Goal: Task Accomplishment & Management: Use online tool/utility

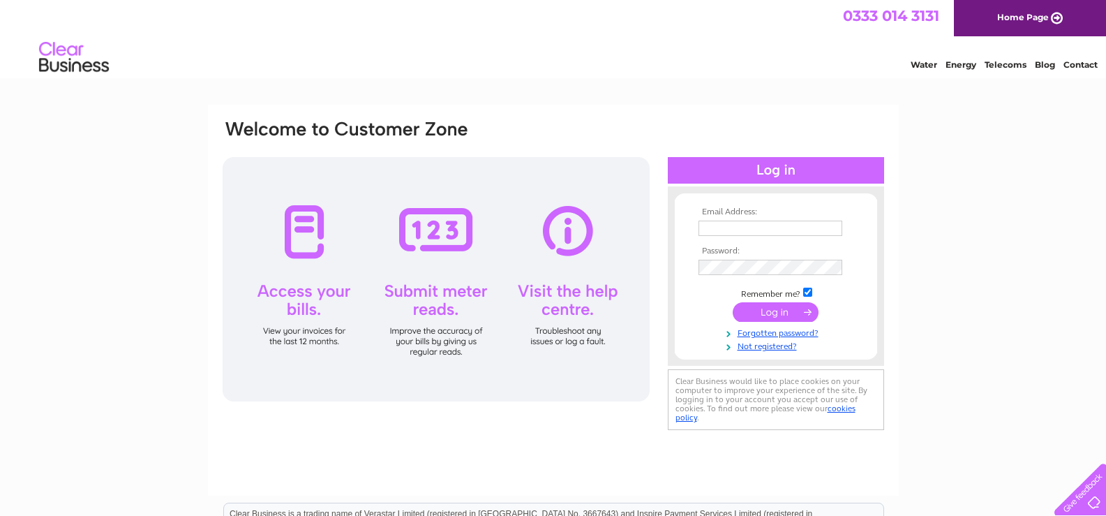
type input "[EMAIL_ADDRESS][DOMAIN_NAME]"
click at [767, 315] on input "submit" at bounding box center [776, 312] width 86 height 20
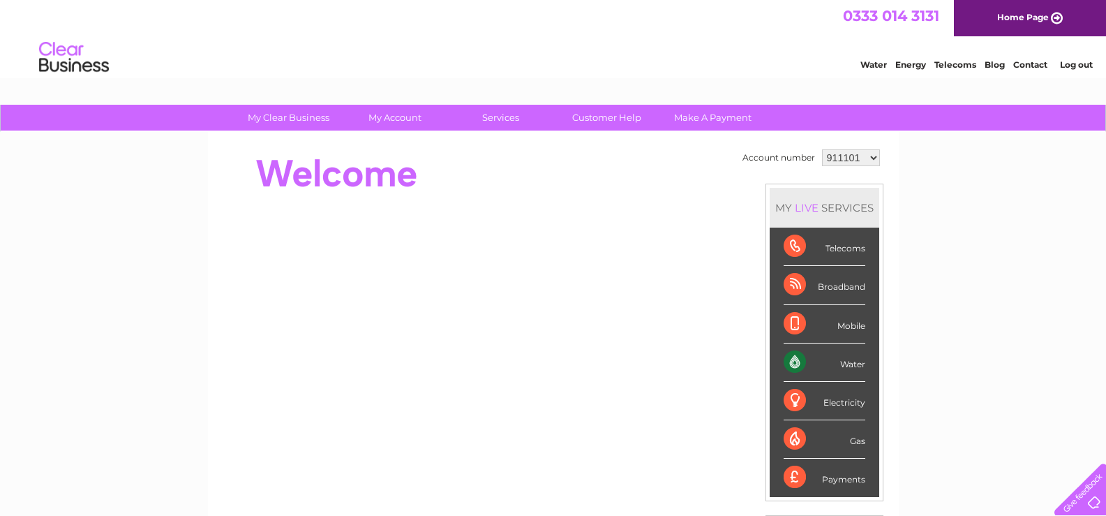
click at [865, 160] on select "911101 1109217" at bounding box center [851, 157] width 58 height 17
click at [822, 149] on select "911101 1109217" at bounding box center [851, 157] width 58 height 17
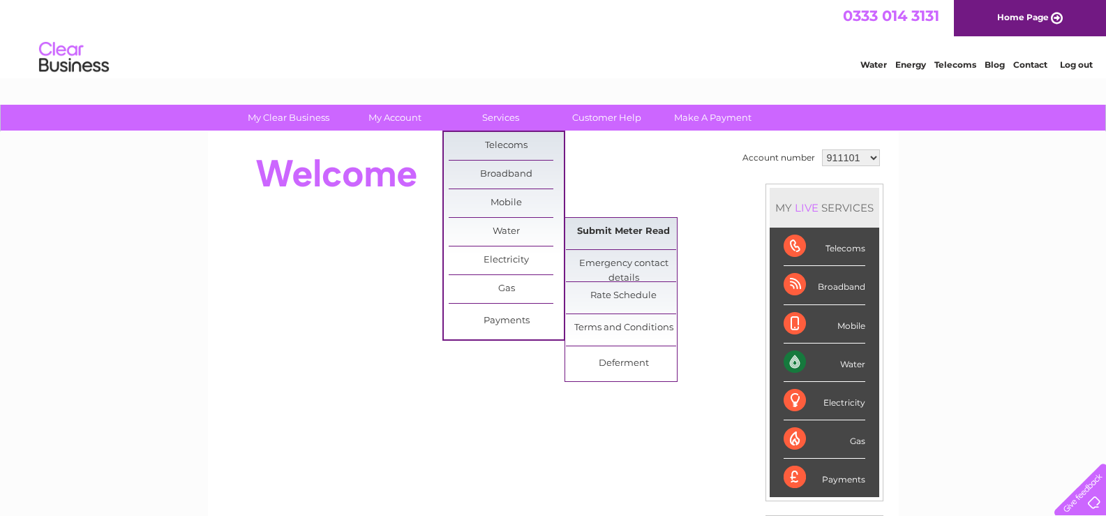
click at [604, 232] on link "Submit Meter Read" at bounding box center [623, 232] width 115 height 28
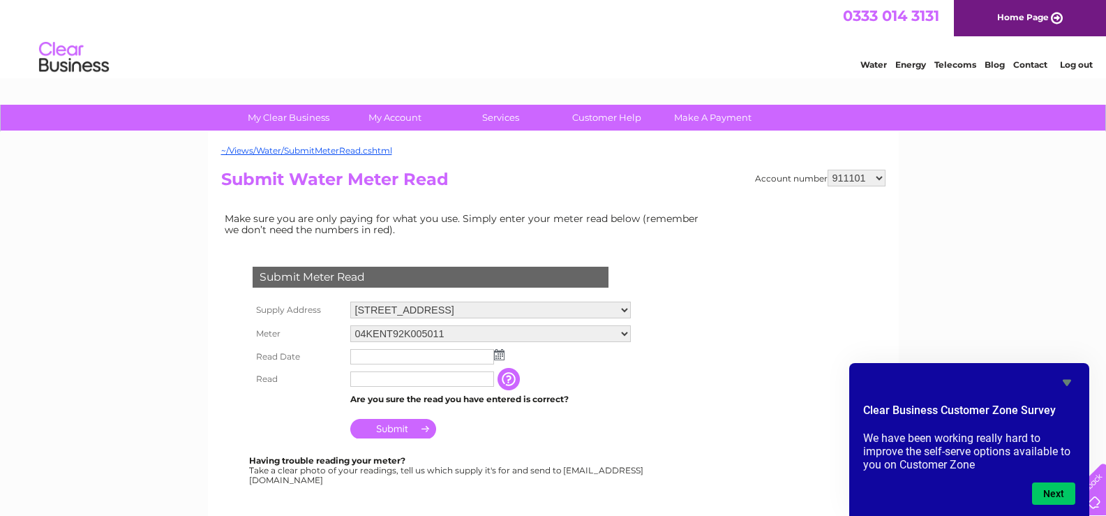
click at [502, 354] on img at bounding box center [499, 354] width 10 height 11
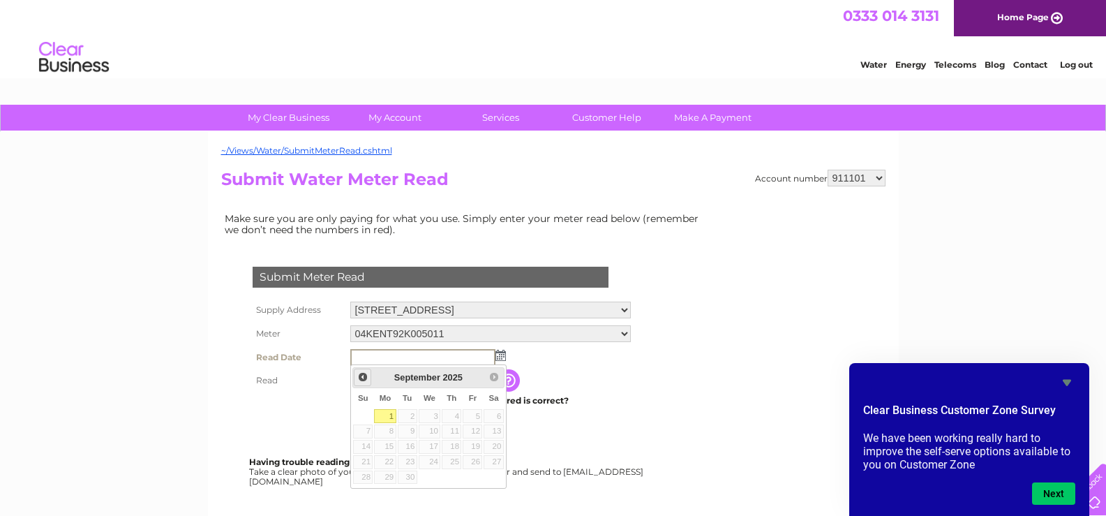
click at [361, 375] on span "Prev" at bounding box center [362, 376] width 11 height 11
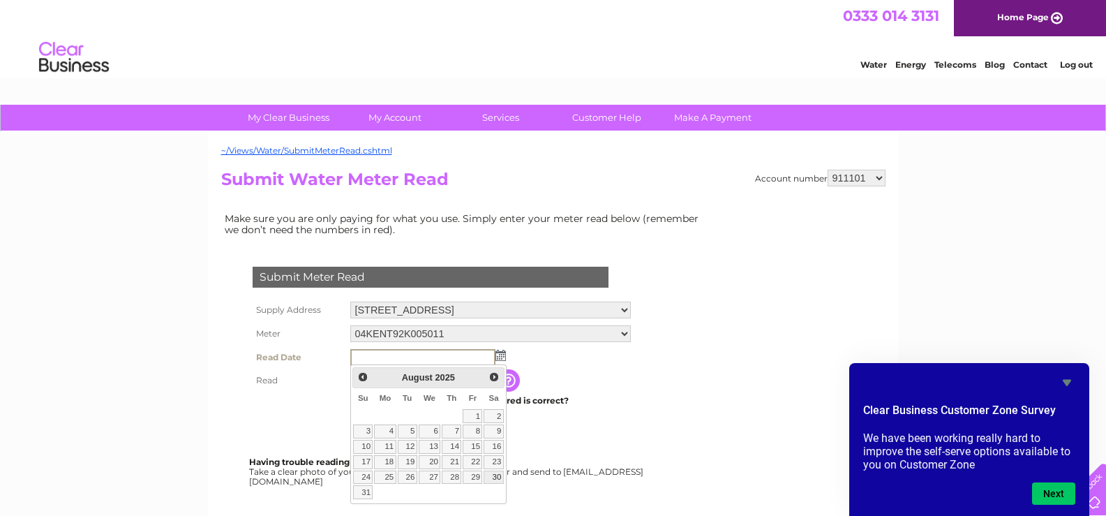
click at [497, 476] on link "30" at bounding box center [494, 477] width 20 height 14
type input "[DATE]"
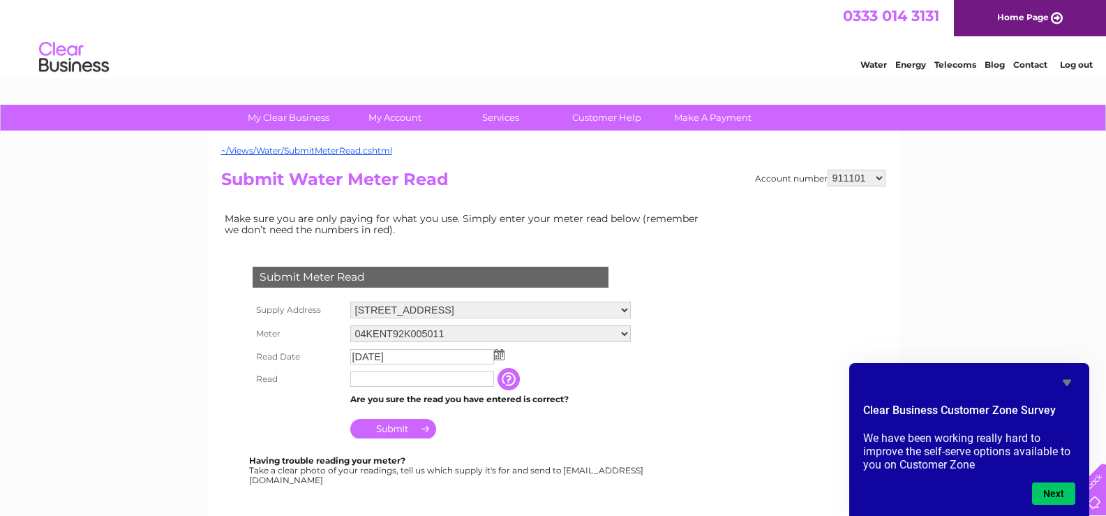
click at [372, 385] on input "text" at bounding box center [422, 378] width 144 height 15
type input "54495"
click at [404, 428] on input "Submit" at bounding box center [393, 429] width 86 height 20
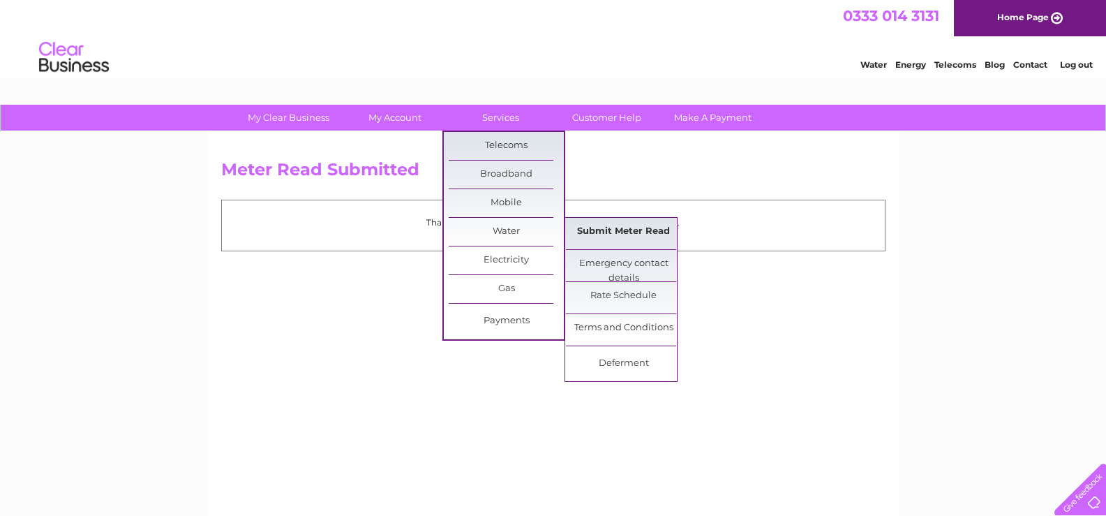
click at [612, 234] on link "Submit Meter Read" at bounding box center [623, 232] width 115 height 28
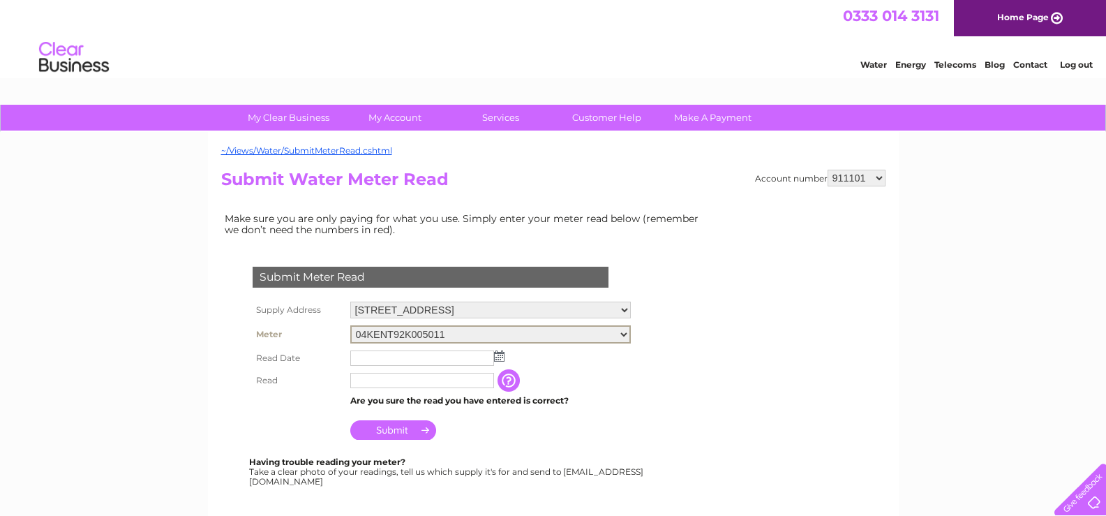
select select "397223"
click at [350, 325] on select "04KENT92K005011 06KENT-X92K011208" at bounding box center [490, 334] width 281 height 18
drag, startPoint x: 0, startPoint y: 0, endPoint x: 495, endPoint y: 355, distance: 609.6
click at [495, 355] on img at bounding box center [499, 354] width 10 height 11
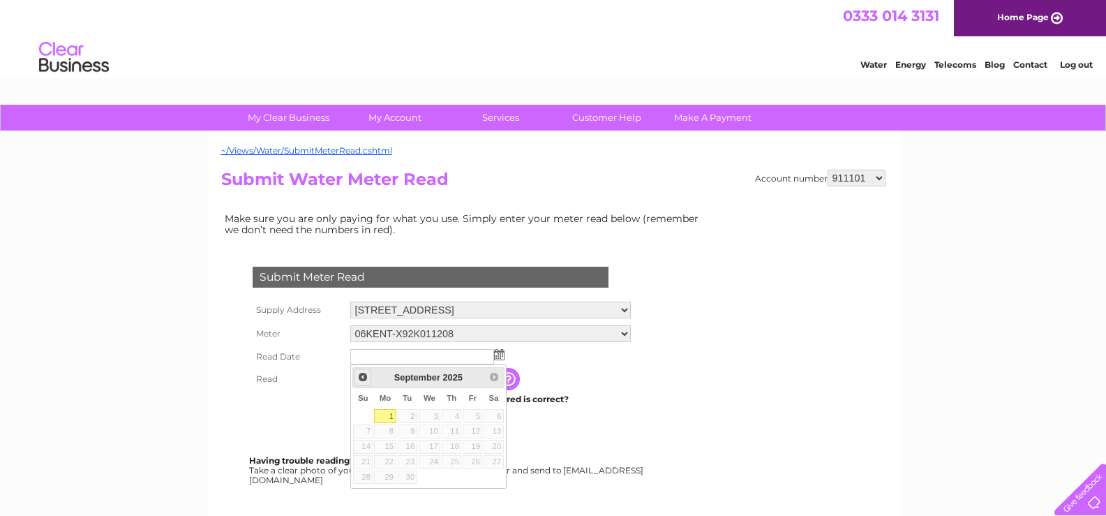
click at [364, 380] on span "Prev" at bounding box center [362, 376] width 11 height 11
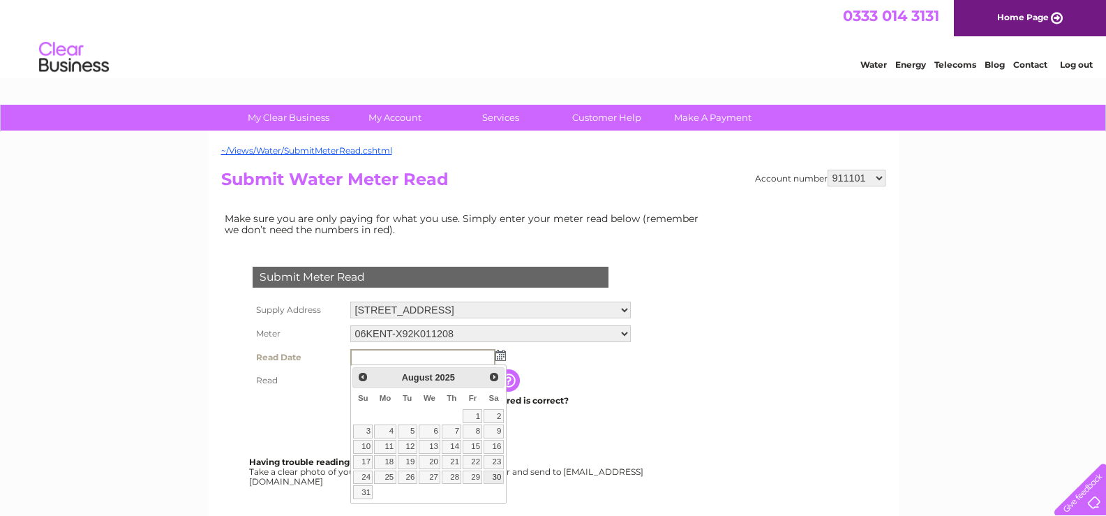
click at [500, 476] on link "30" at bounding box center [494, 477] width 20 height 14
type input "[DATE]"
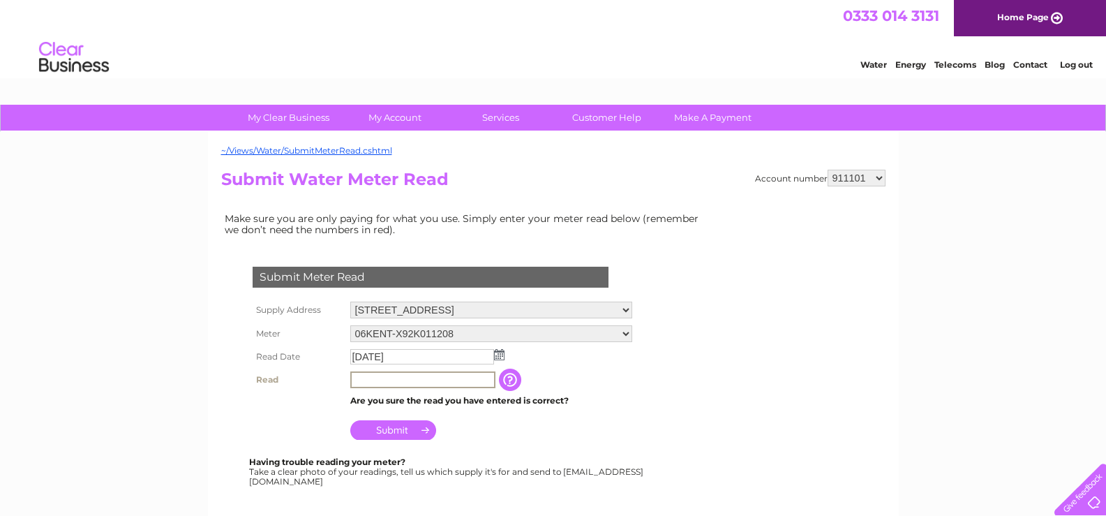
click at [403, 379] on input "text" at bounding box center [422, 379] width 145 height 17
type input "60757"
click at [393, 433] on input "Submit" at bounding box center [393, 429] width 86 height 20
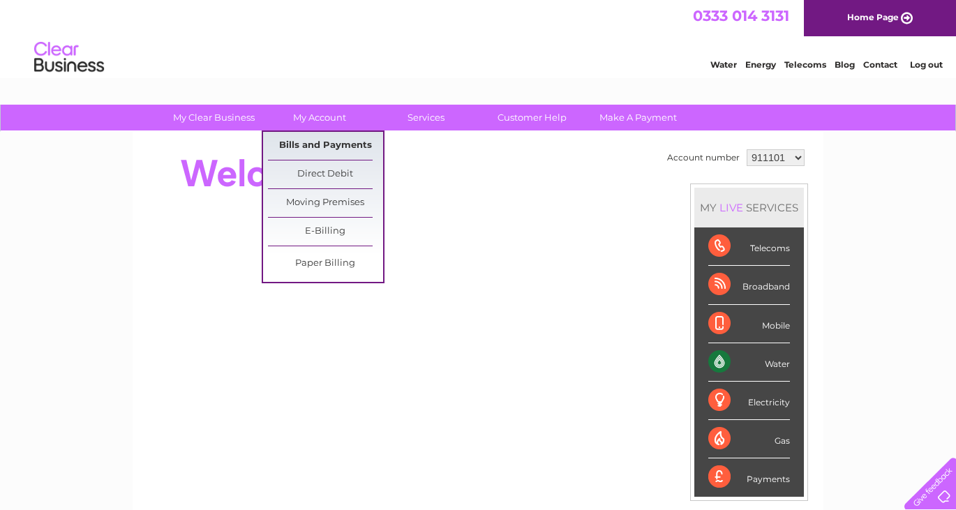
click at [322, 144] on link "Bills and Payments" at bounding box center [325, 146] width 115 height 28
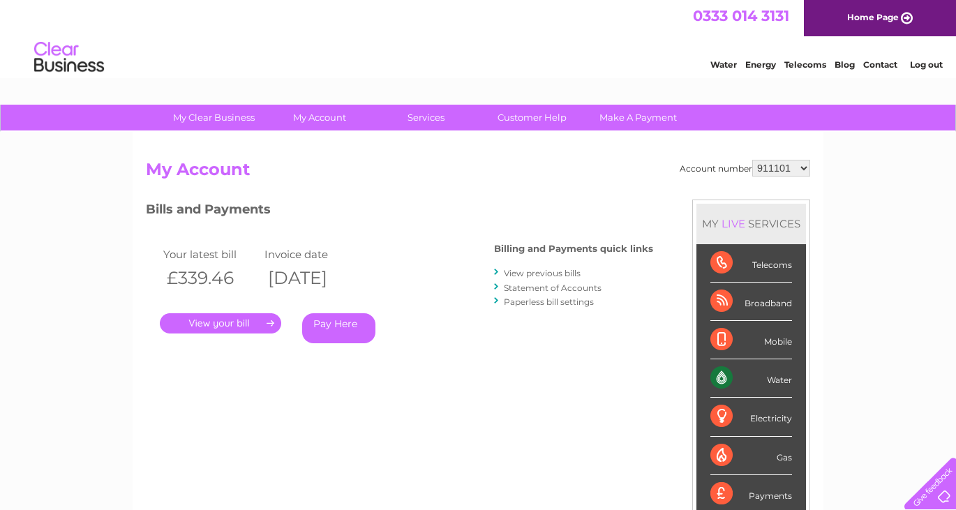
click at [232, 322] on link "." at bounding box center [220, 323] width 121 height 20
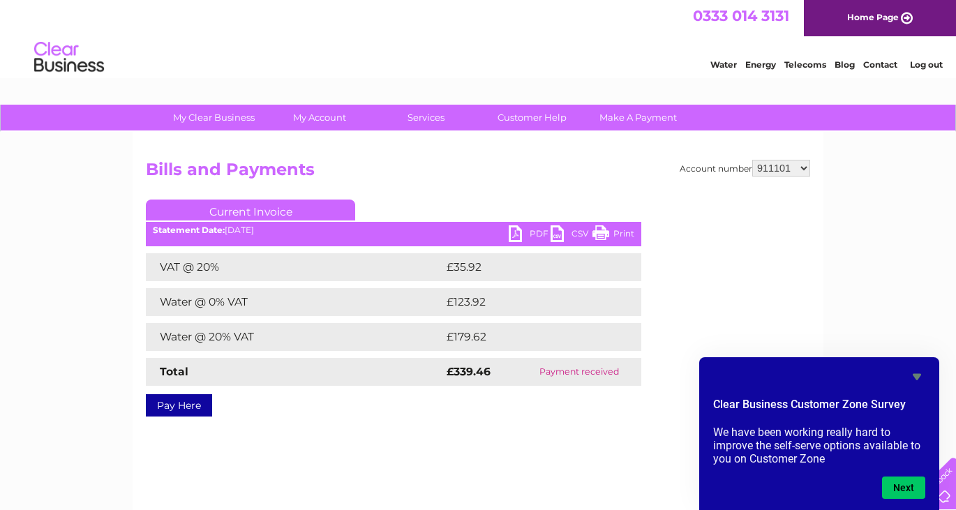
click at [530, 232] on link "PDF" at bounding box center [530, 235] width 42 height 20
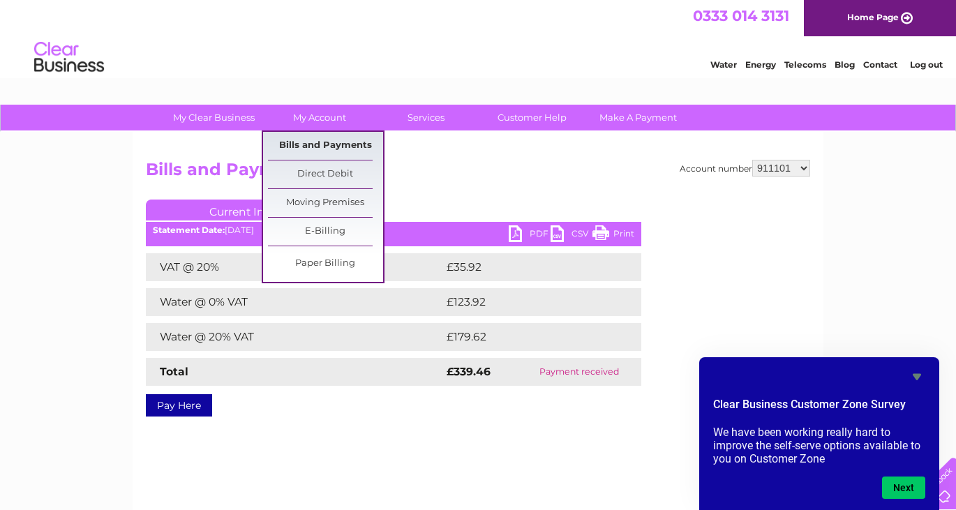
click at [315, 140] on link "Bills and Payments" at bounding box center [325, 146] width 115 height 28
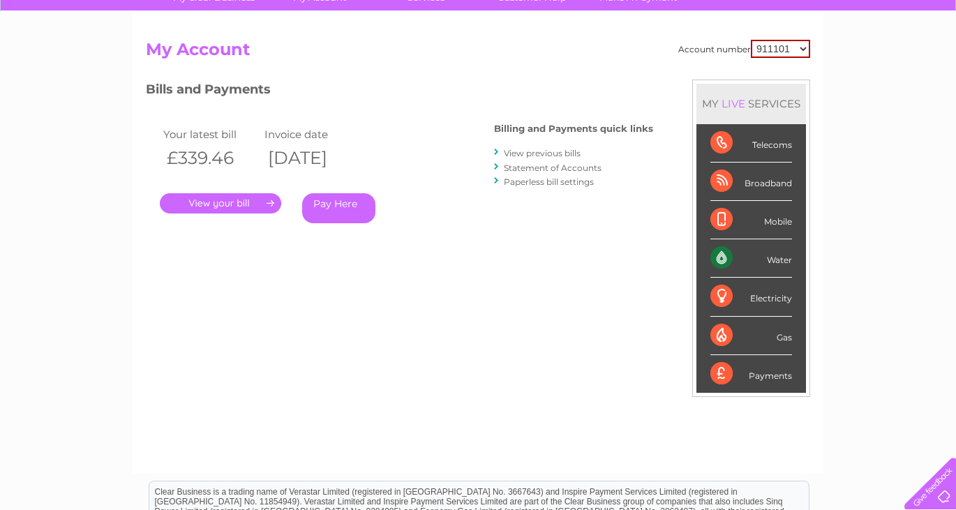
scroll to position [110, 0]
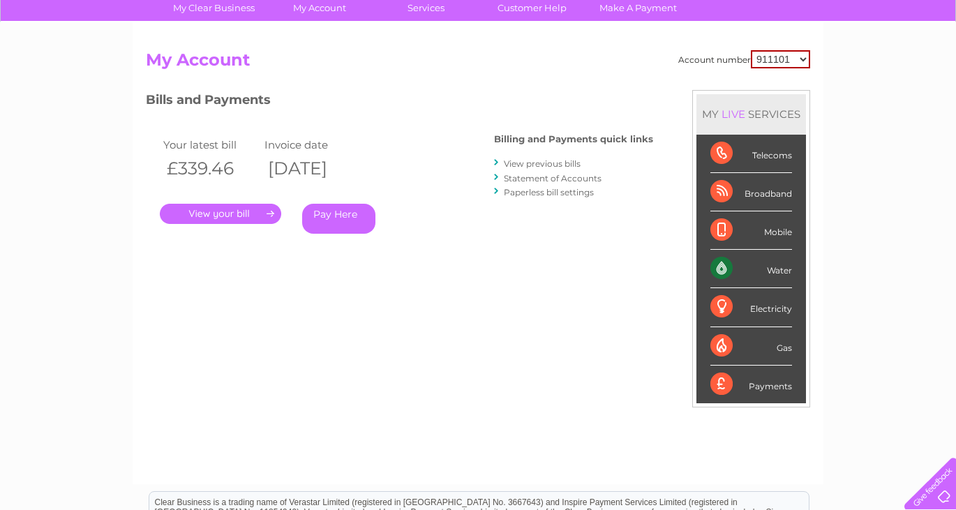
click at [548, 162] on link "View previous bills" at bounding box center [542, 163] width 77 height 10
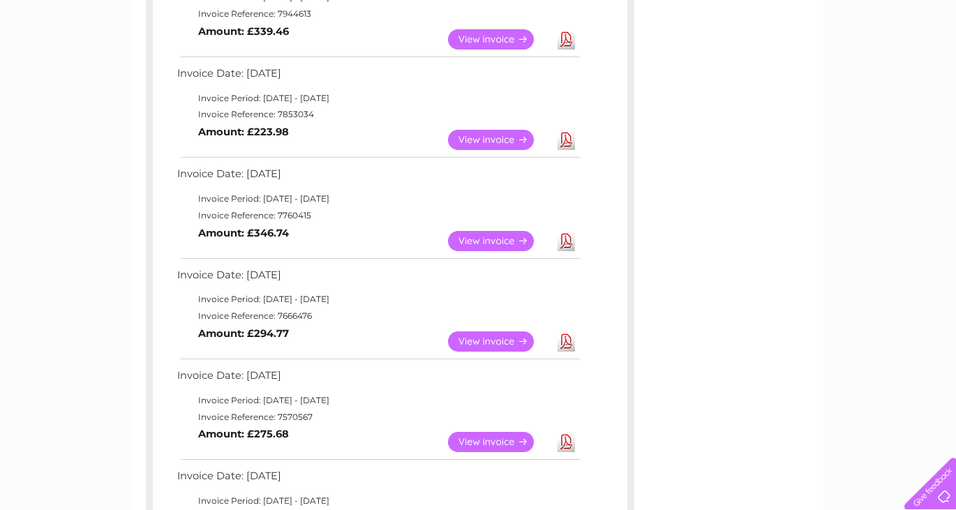
scroll to position [306, 0]
